Goal: Transaction & Acquisition: Obtain resource

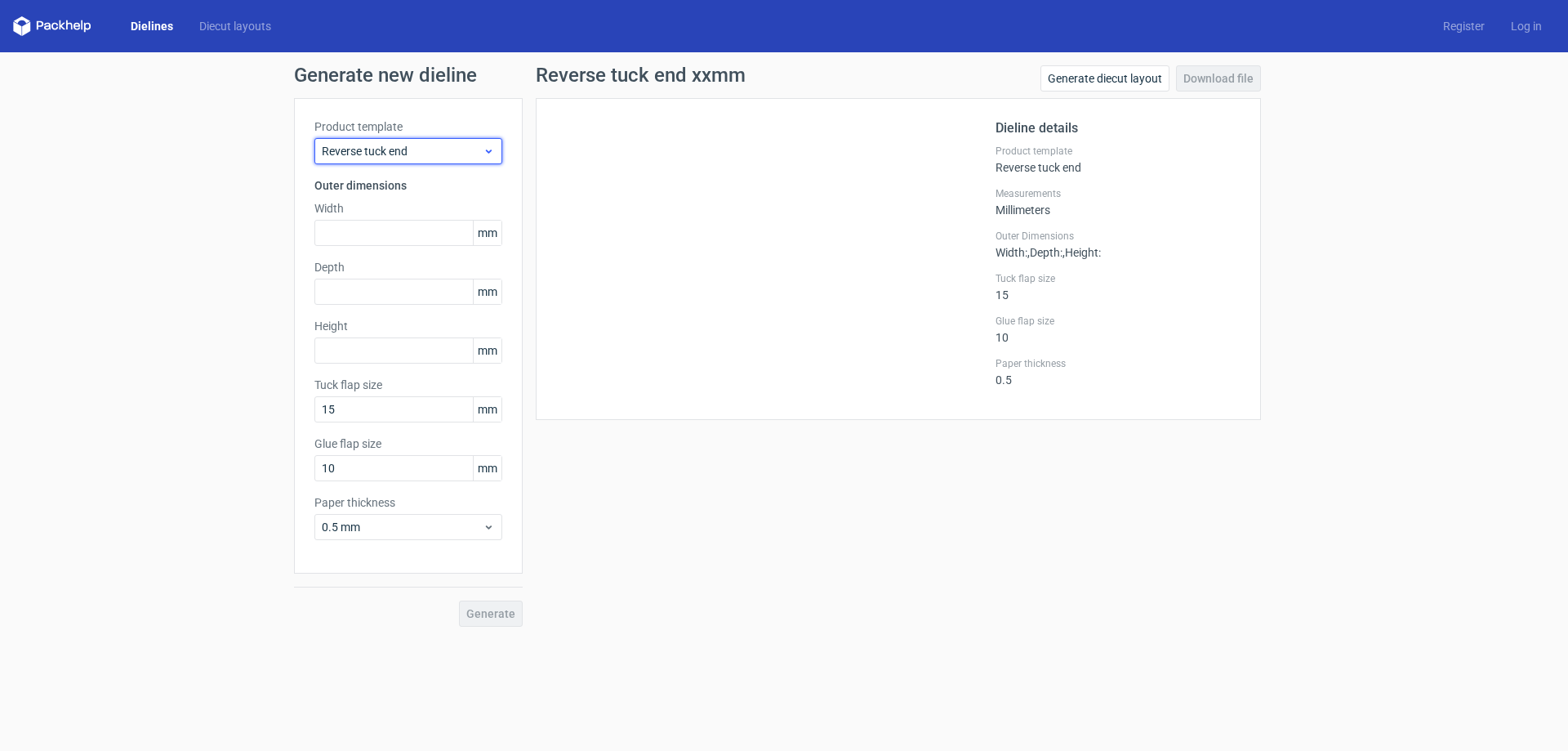
click at [384, 153] on span "Reverse tuck end" at bounding box center [402, 151] width 161 height 16
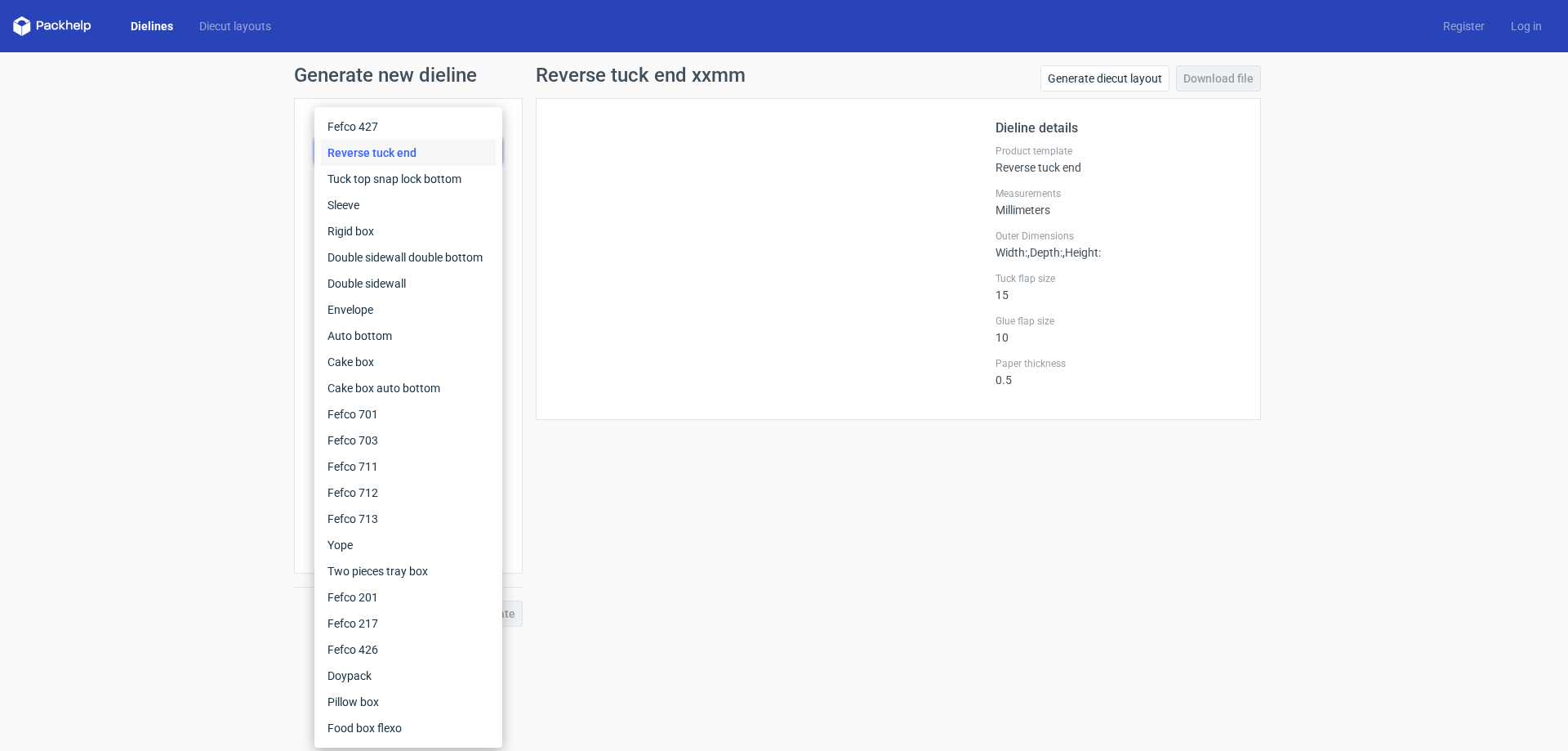
click at [384, 153] on div "Reverse tuck end" at bounding box center [408, 152] width 174 height 26
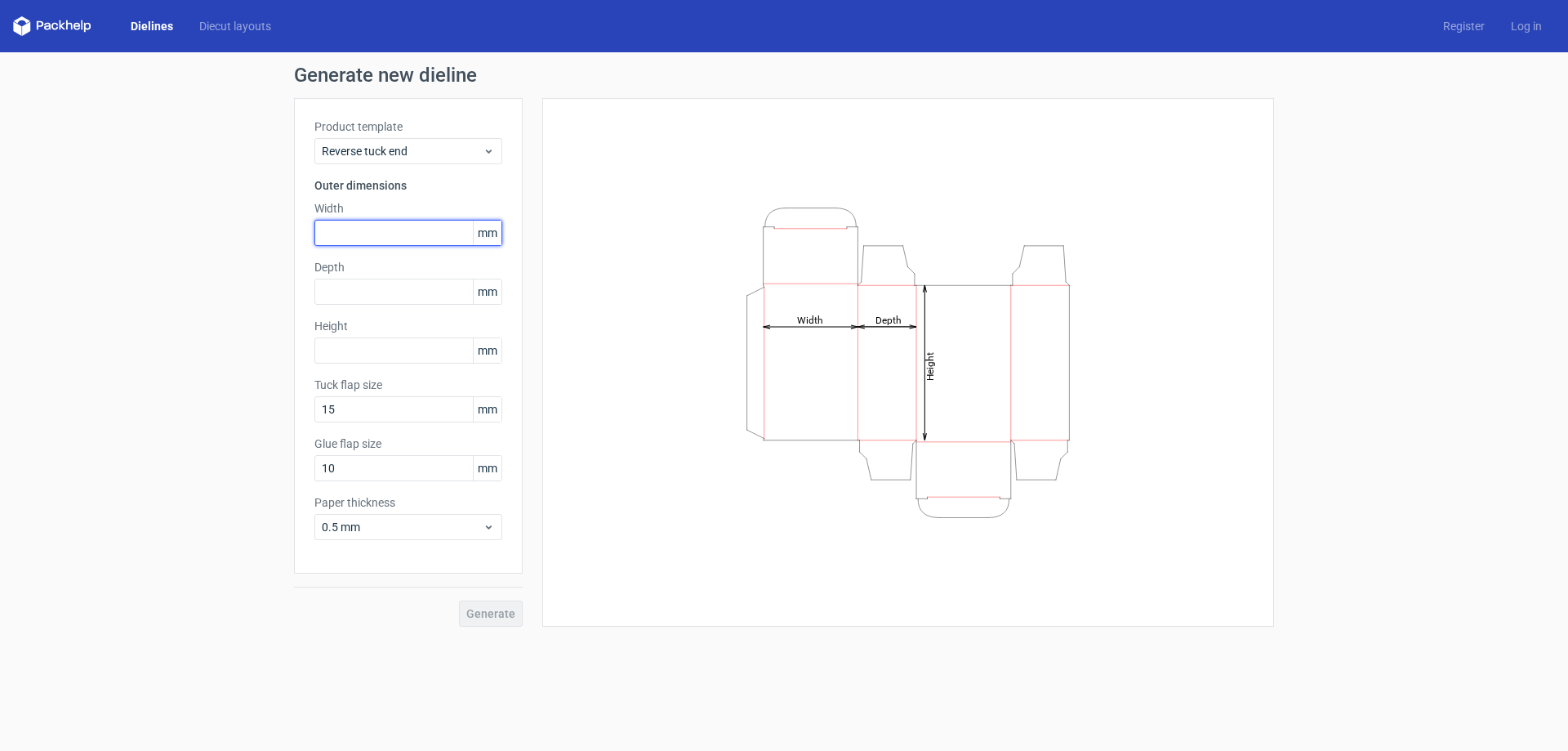
click at [376, 240] on input "text" at bounding box center [409, 232] width 188 height 26
type input "67"
type input "65"
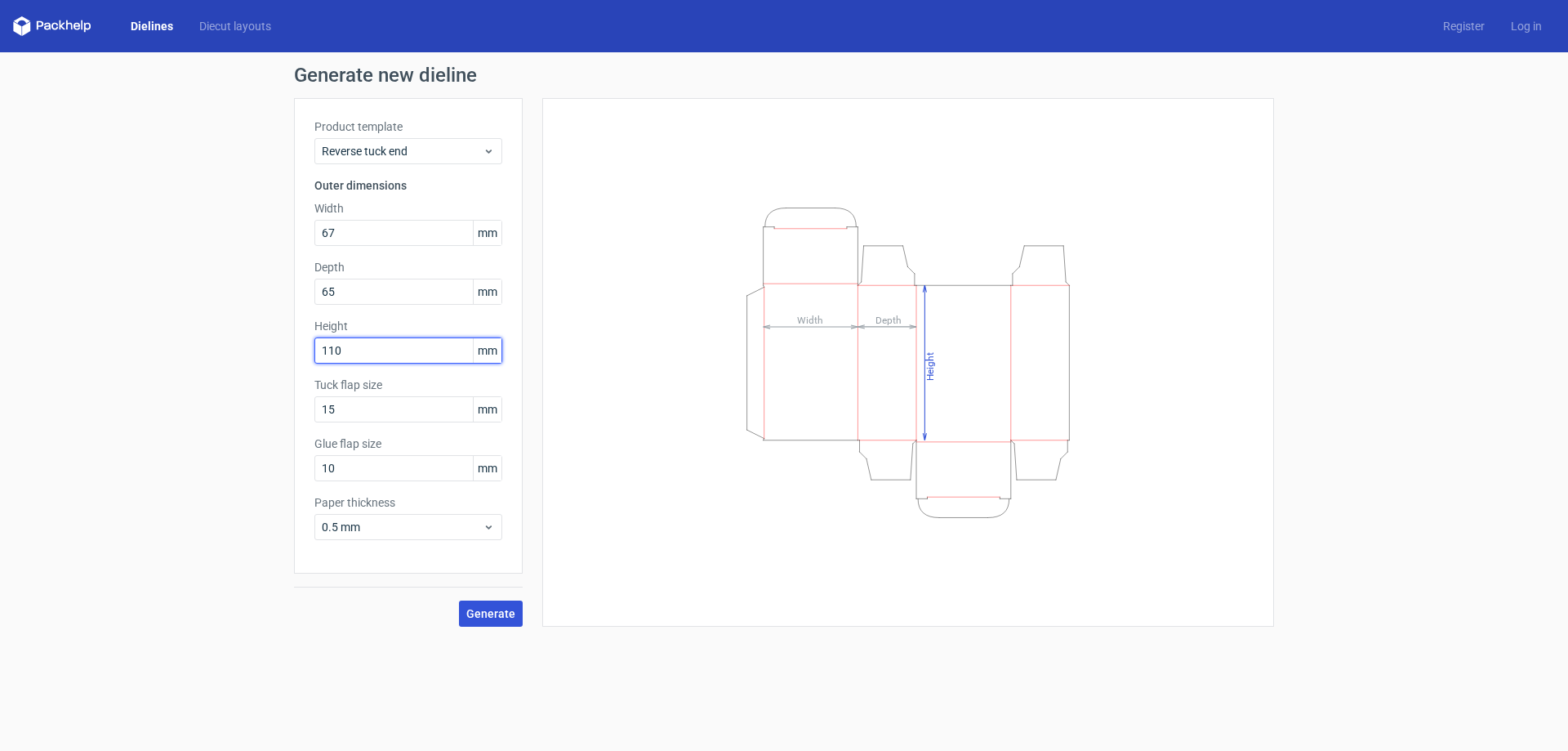
type input "110"
click at [479, 620] on button "Generate" at bounding box center [490, 612] width 63 height 26
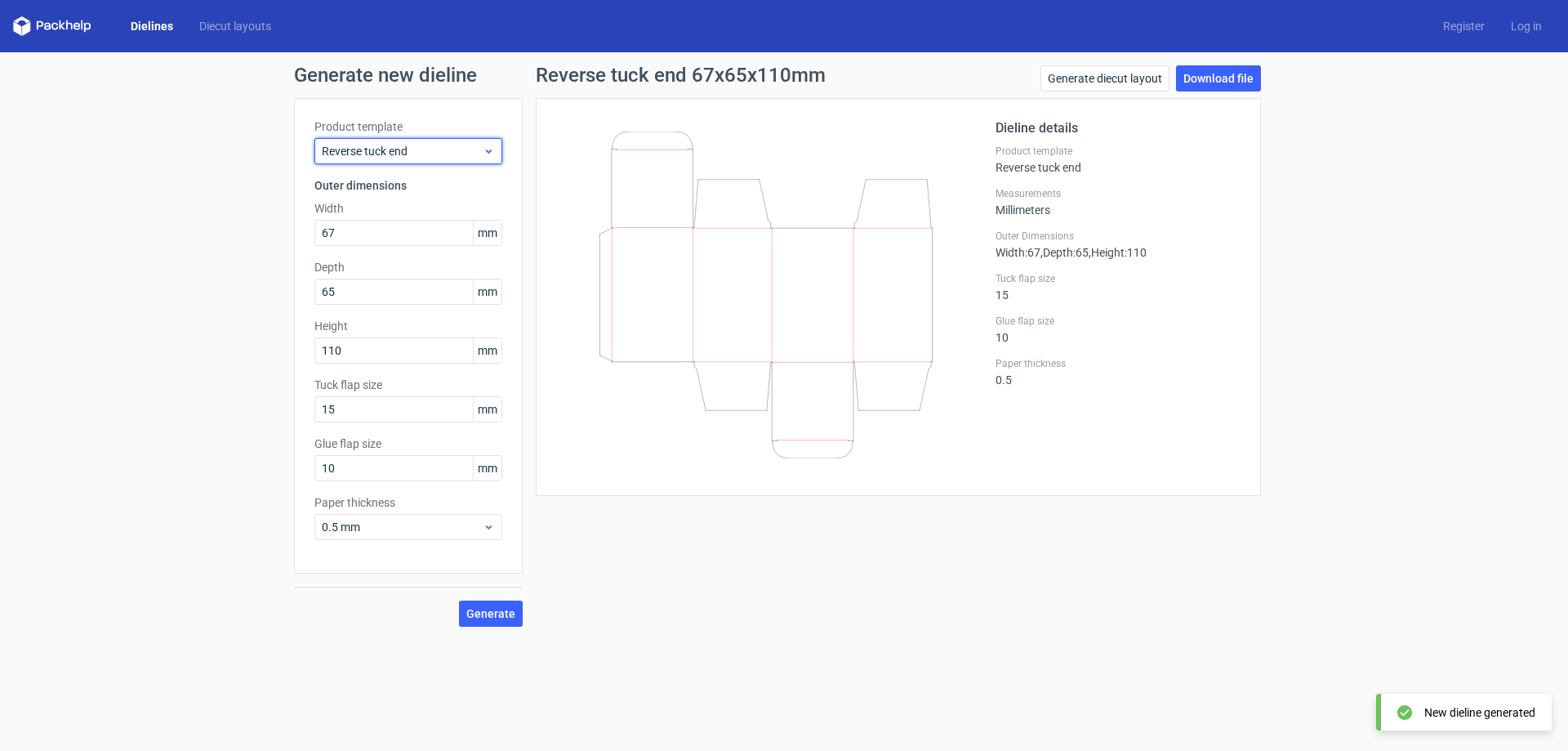
click at [382, 155] on span "Reverse tuck end" at bounding box center [402, 151] width 161 height 16
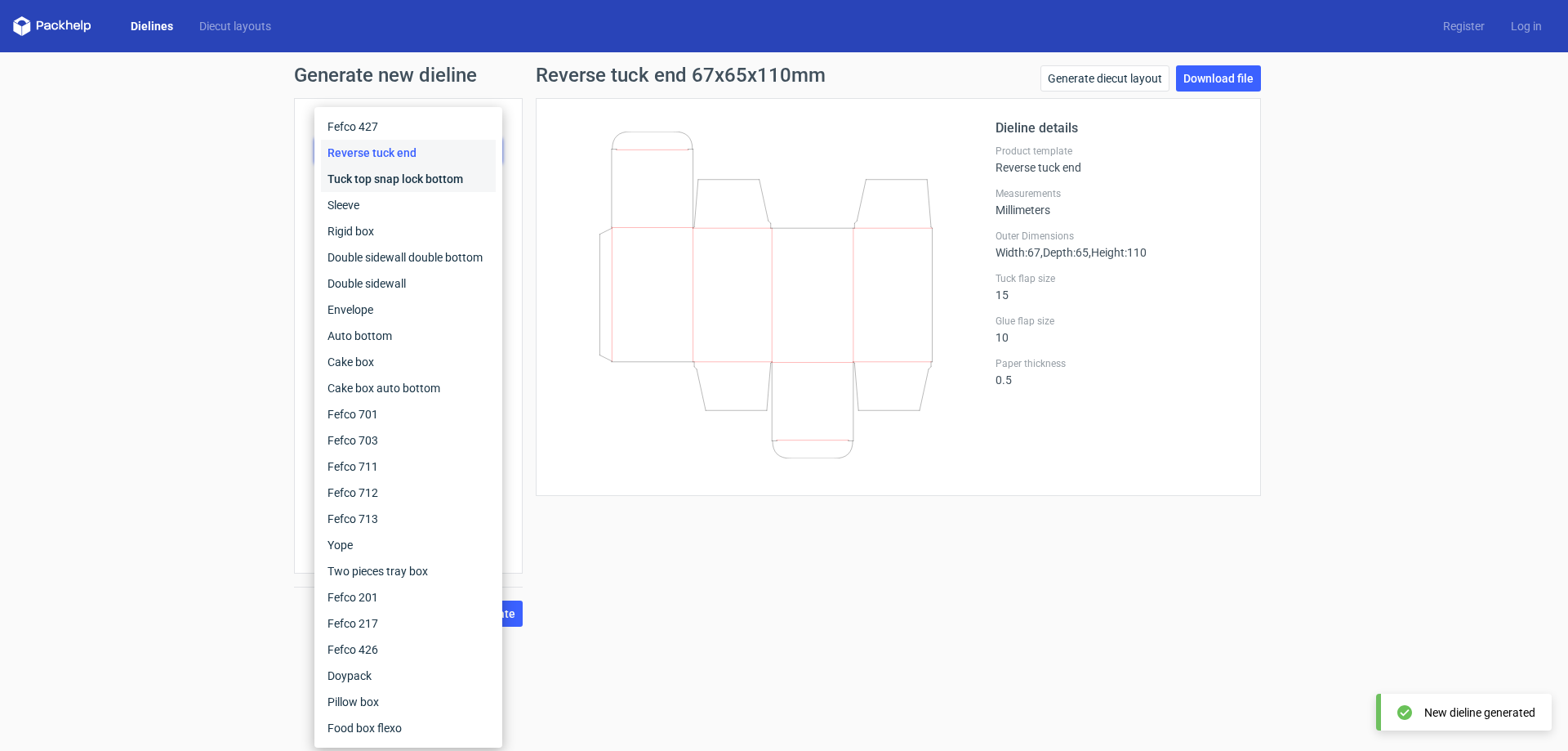
click at [390, 174] on div "Tuck top snap lock bottom" at bounding box center [408, 178] width 174 height 26
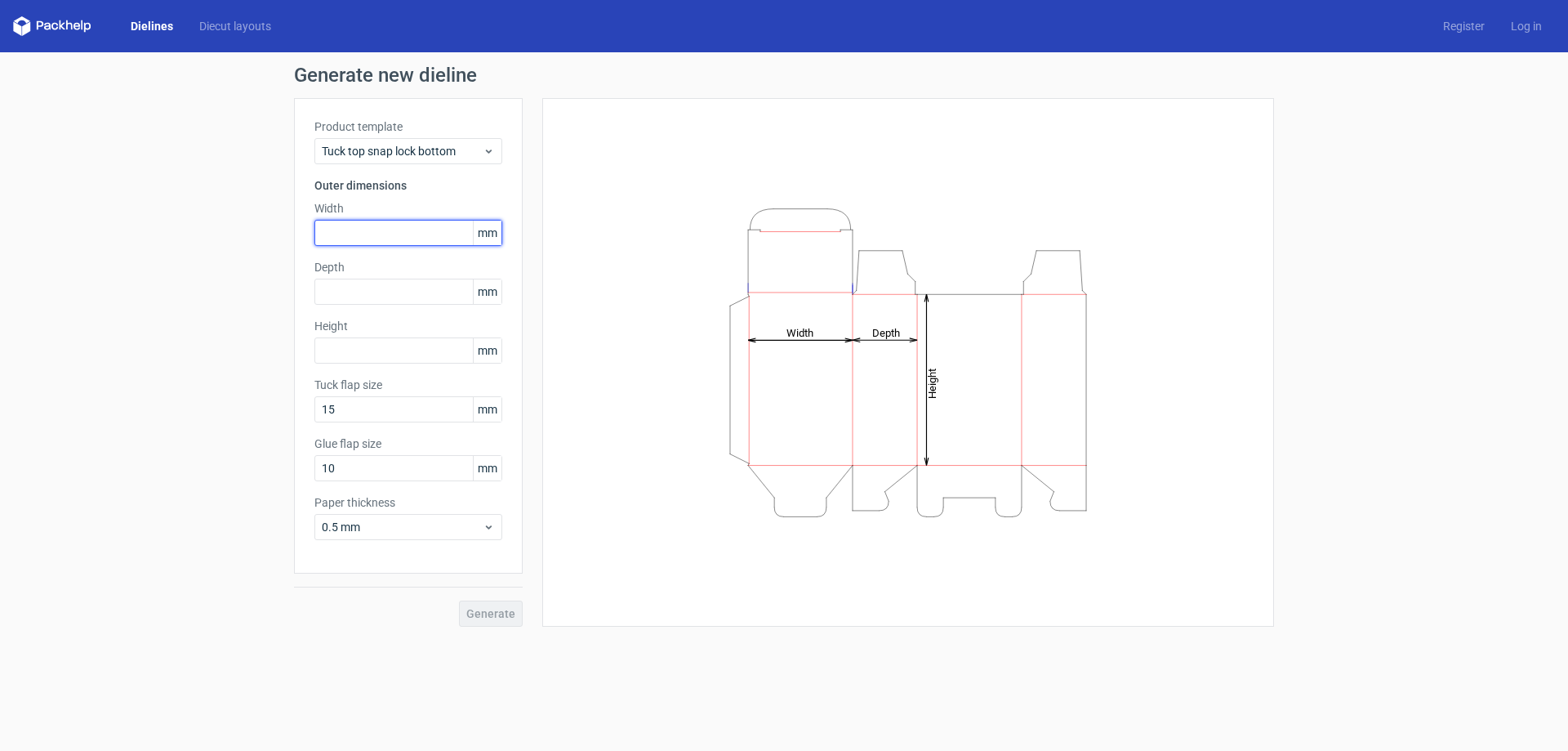
click at [359, 226] on input "text" at bounding box center [409, 232] width 188 height 26
type input "67"
type input "65"
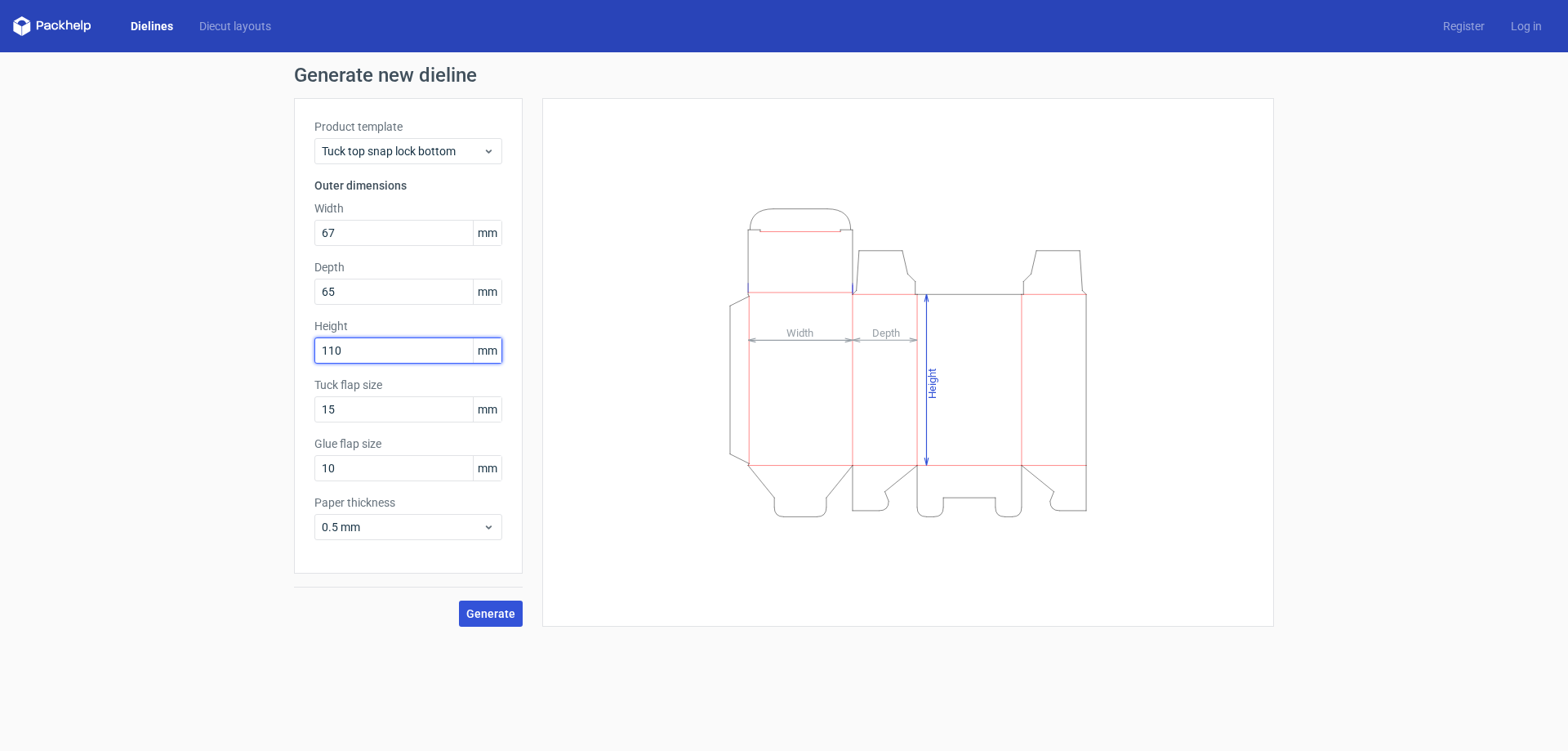
type input "110"
click at [493, 610] on span "Generate" at bounding box center [491, 613] width 49 height 12
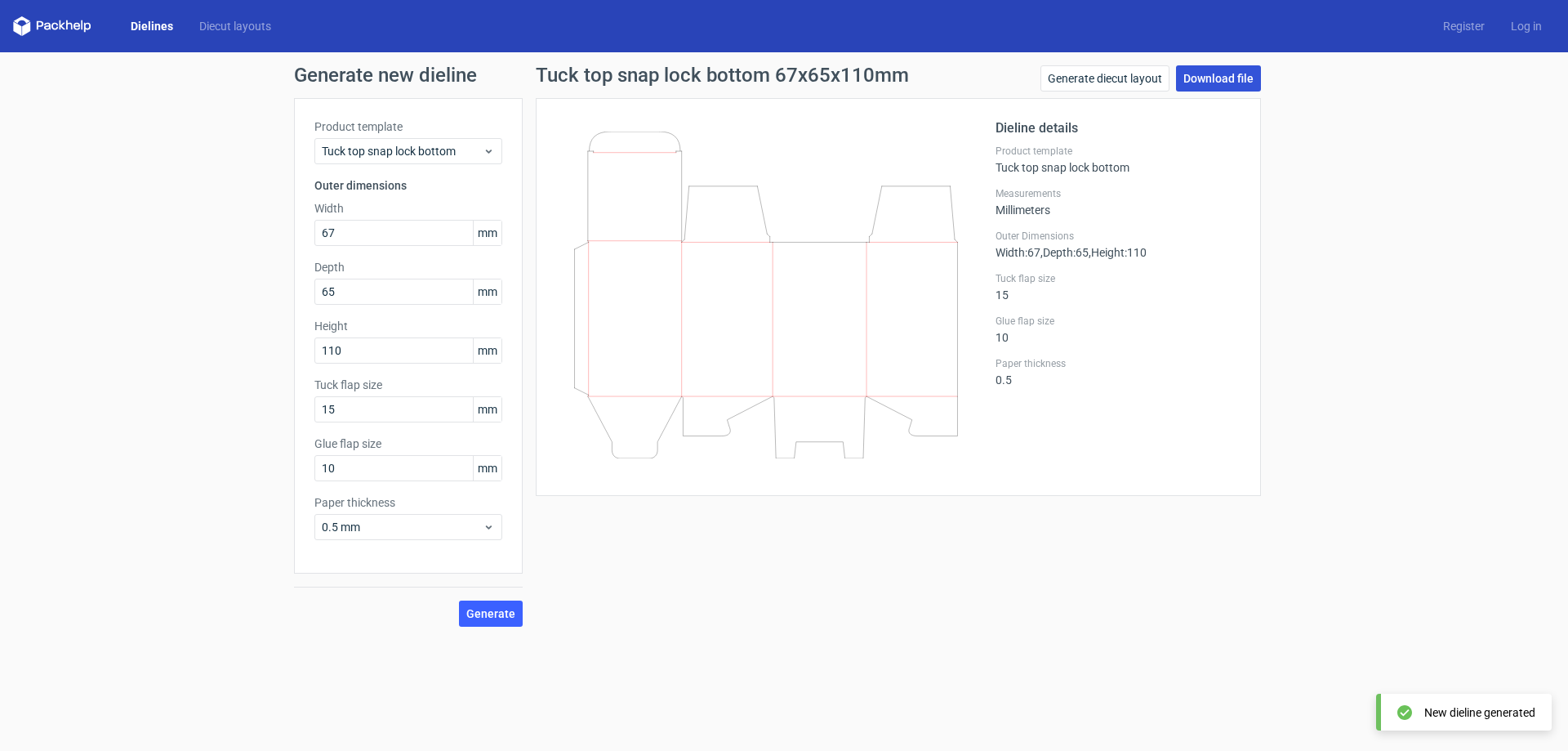
click at [1192, 80] on link "Download file" at bounding box center [1218, 78] width 85 height 26
